Goal: Transaction & Acquisition: Purchase product/service

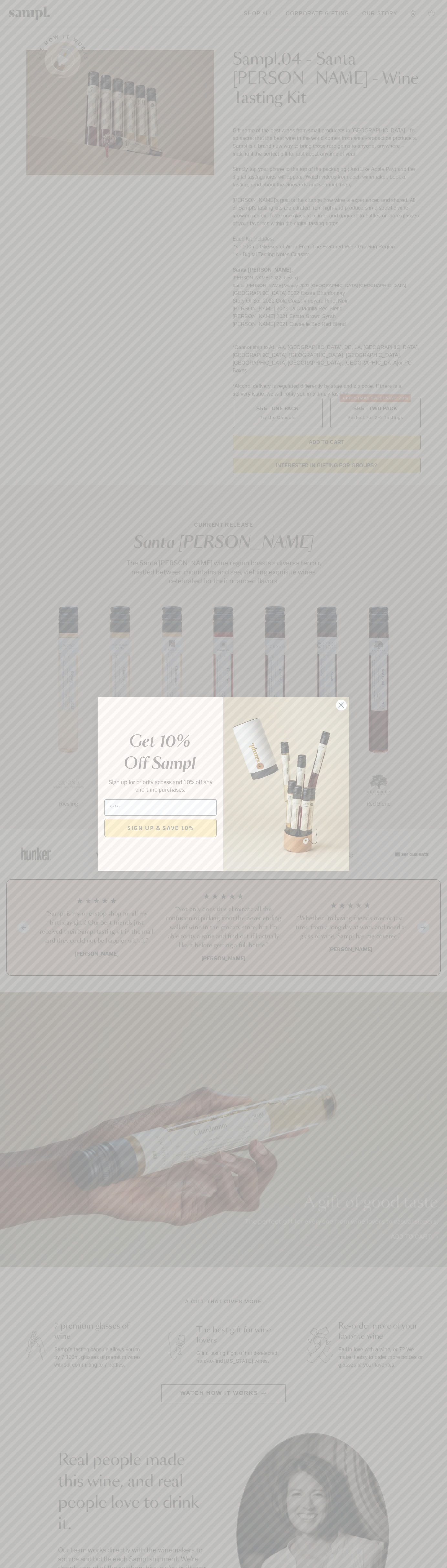
click at [341, 705] on icon "Close dialog" at bounding box center [341, 705] width 4 height 4
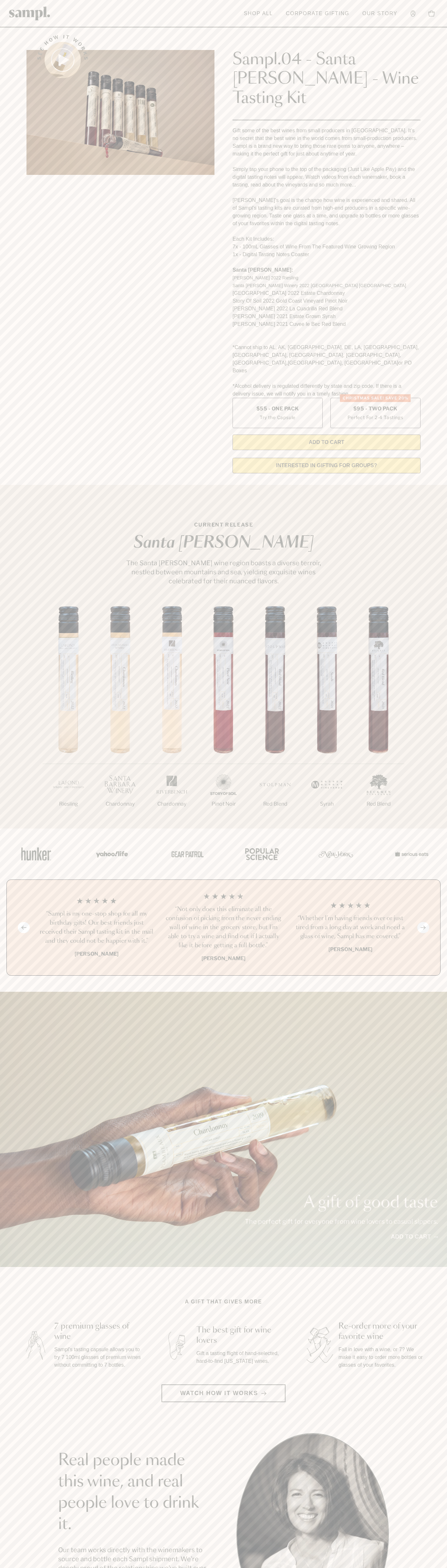
click at [119, 24] on header "Toggle navigation menu Shop All Corporate Gifting Our Story Account Story Shop …" at bounding box center [224, 13] width 447 height 27
click at [431, 840] on li at bounding box center [410, 854] width 60 height 28
click at [225, 1567] on html "Skip to main content Toggle navigation menu Shop All Corporate Gifting Our Stor…" at bounding box center [224, 1304] width 447 height 2608
click at [24, 828] on div at bounding box center [223, 854] width 445 height 51
click at [375, 398] on label "Christmas SALE! Save 20% $95 - Two Pack Perfect For 2-4 Tastings" at bounding box center [375, 413] width 90 height 30
